Goal: Information Seeking & Learning: Learn about a topic

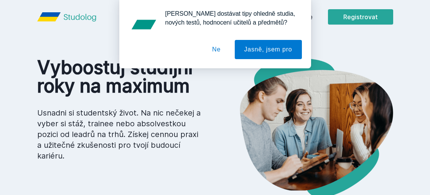
click at [215, 52] on button "Ne" at bounding box center [216, 49] width 28 height 19
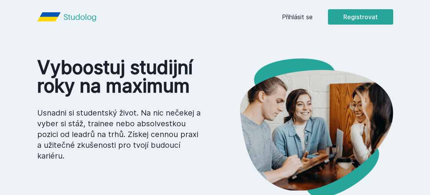
click at [303, 18] on link "Přihlásit se" at bounding box center [297, 16] width 31 height 9
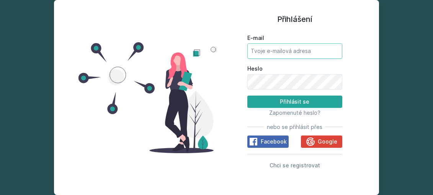
click at [273, 54] on input "E-mail" at bounding box center [295, 50] width 95 height 15
type input "[EMAIL_ADDRESS][DOMAIN_NAME]"
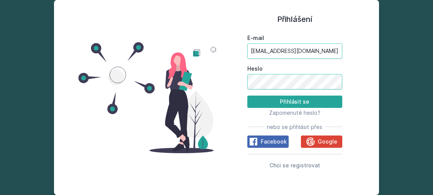
click at [248, 95] on button "Přihlásit se" at bounding box center [295, 101] width 95 height 12
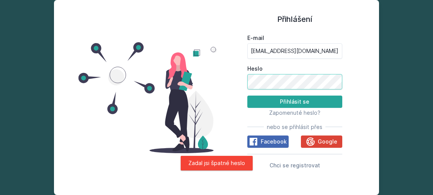
click at [182, 79] on div "Přihlášení E-mail [EMAIL_ADDRESS][DOMAIN_NAME] Heslo Přihlásit se Zapomenuté he…" at bounding box center [216, 97] width 325 height 195
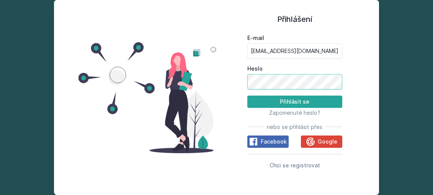
click at [248, 95] on button "Přihlásit se" at bounding box center [295, 101] width 95 height 12
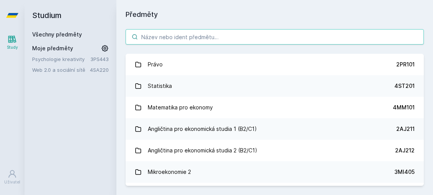
click at [162, 38] on input "search" at bounding box center [275, 36] width 299 height 15
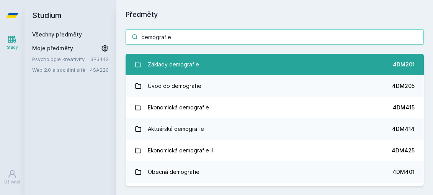
type input "demografie"
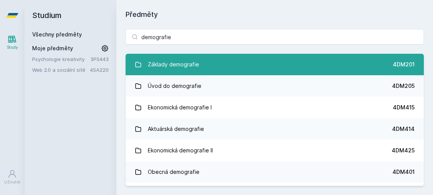
click at [224, 63] on link "Základy demografie 4DM201" at bounding box center [275, 64] width 299 height 21
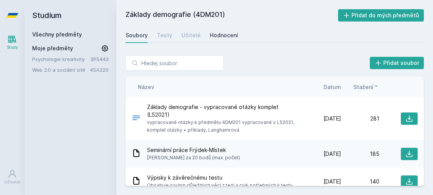
click at [217, 36] on div "Hodnocení" at bounding box center [224, 35] width 28 height 8
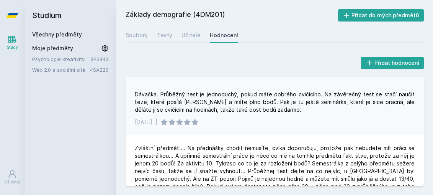
scroll to position [268, 0]
